Goal: Transaction & Acquisition: Purchase product/service

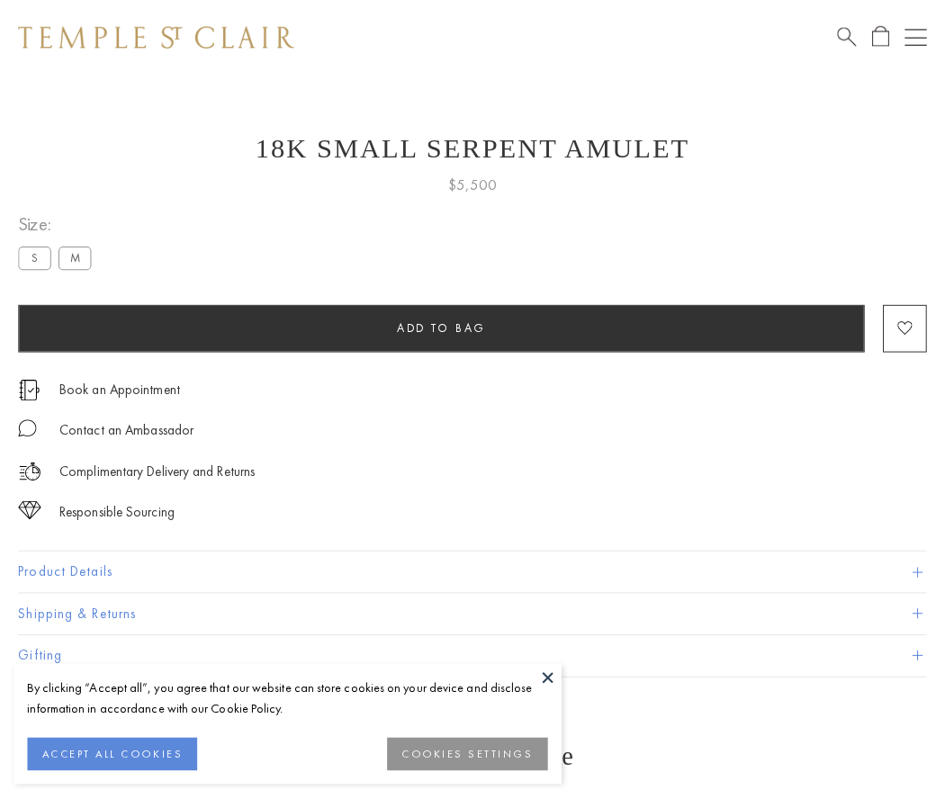
scroll to position [72, 0]
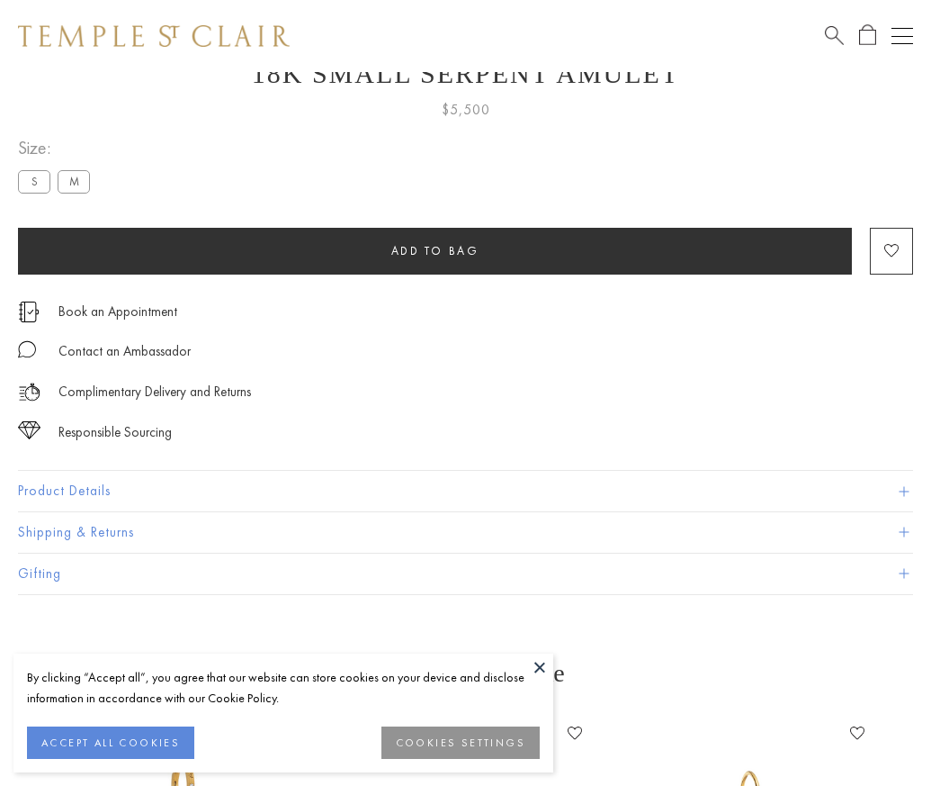
click at [435, 250] on span "Add to bag" at bounding box center [435, 250] width 88 height 15
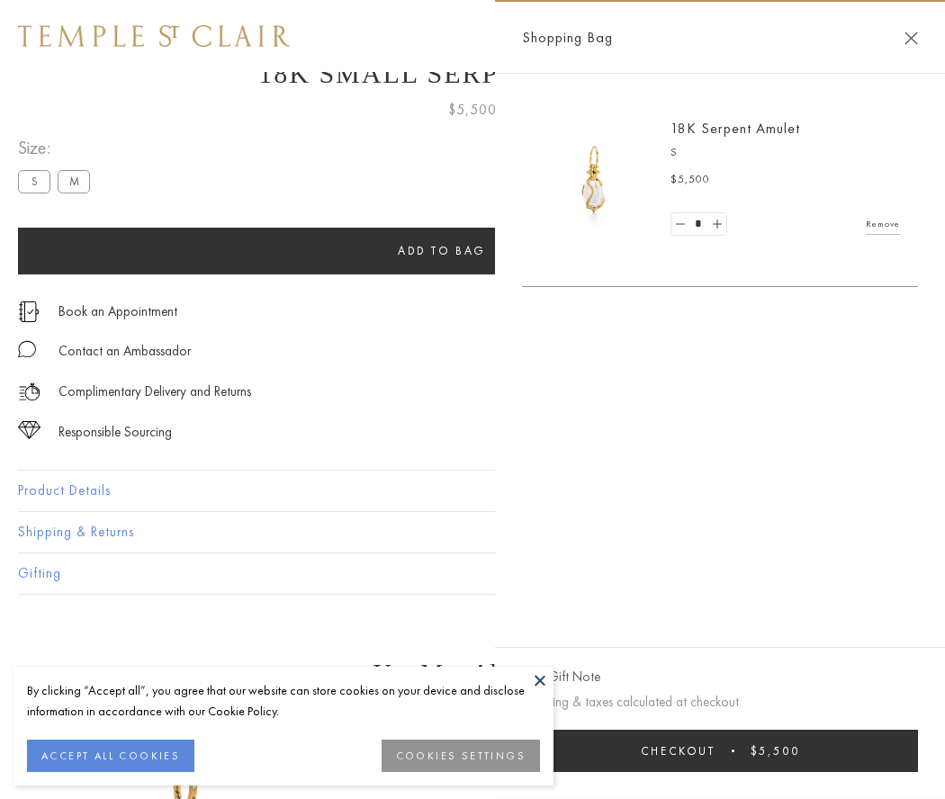
click at [765, 751] on button "Checkout $5,500" at bounding box center [720, 751] width 396 height 42
